Goal: Navigation & Orientation: Go to known website

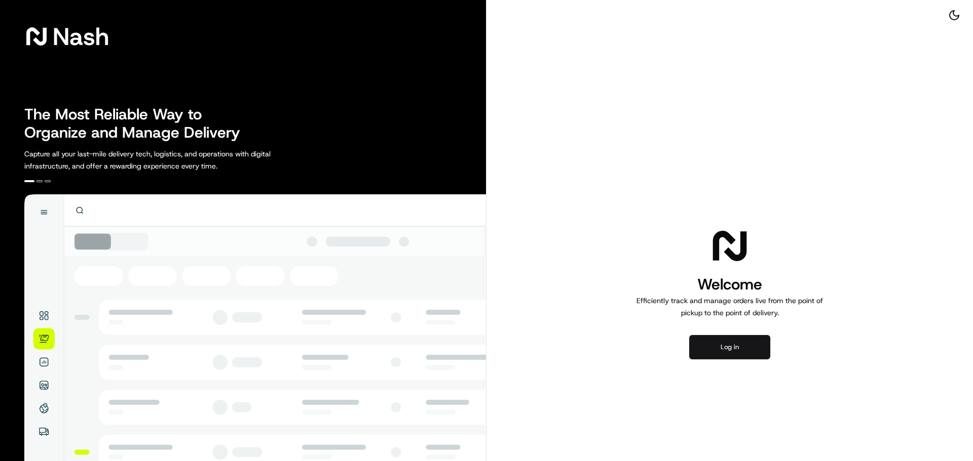
click at [701, 347] on button "Log in" at bounding box center [729, 347] width 81 height 24
